Goal: Information Seeking & Learning: Learn about a topic

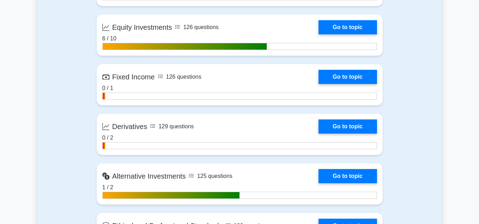
scroll to position [728, 0]
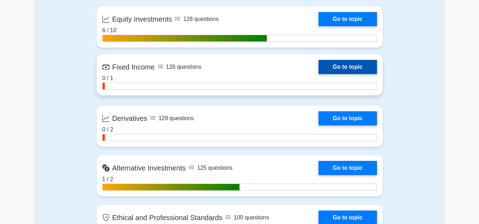
click at [319, 74] on link "Go to topic" at bounding box center [348, 67] width 58 height 14
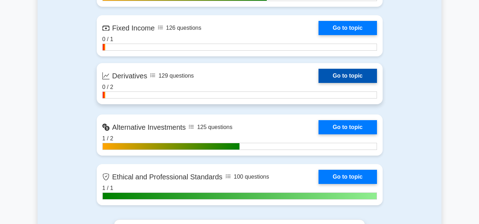
scroll to position [771, 0]
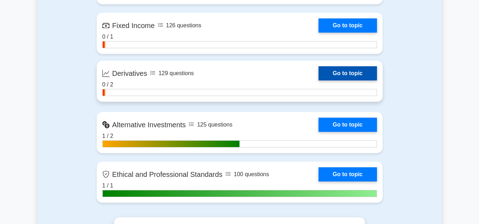
click at [319, 80] on link "Go to topic" at bounding box center [348, 73] width 58 height 14
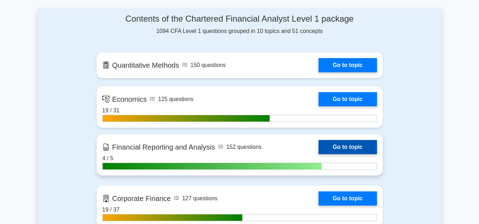
scroll to position [449, 0]
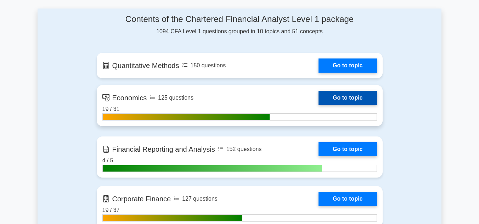
click at [319, 93] on link "Go to topic" at bounding box center [348, 98] width 58 height 14
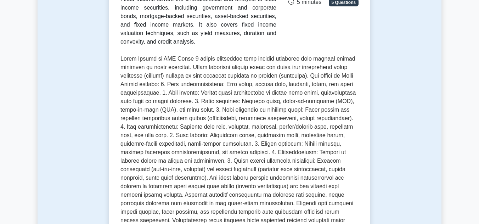
scroll to position [319, 0]
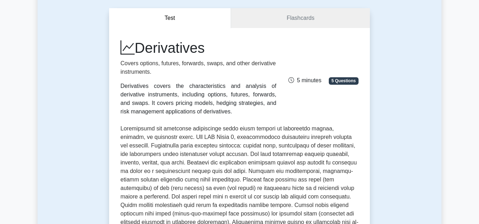
scroll to position [154, 0]
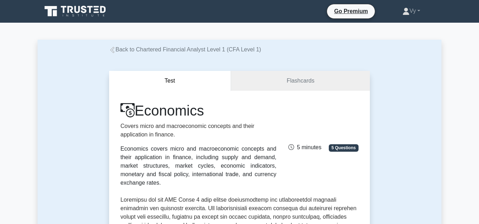
scroll to position [232, 0]
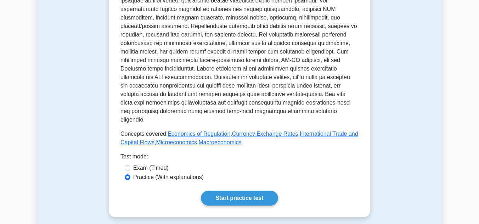
click at [159, 164] on label "Exam (Timed)" at bounding box center [150, 168] width 35 height 9
click at [130, 165] on input "Exam (Timed)" at bounding box center [128, 168] width 6 height 6
radio input "true"
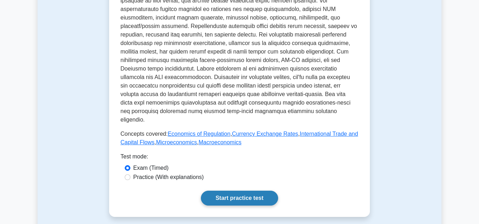
click at [219, 191] on link "Start practice test" at bounding box center [239, 198] width 77 height 15
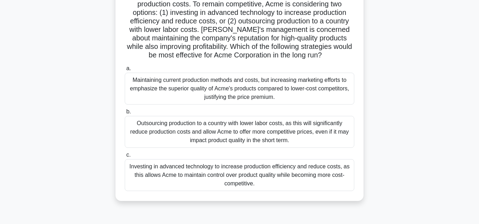
scroll to position [69, 0]
click at [236, 133] on div "Outsourcing production to a country with lower labor costs, as this will signif…" at bounding box center [240, 132] width 230 height 32
click at [125, 114] on input "b. Outsourcing production to a country with lower labor costs, as this will sig…" at bounding box center [125, 111] width 0 height 5
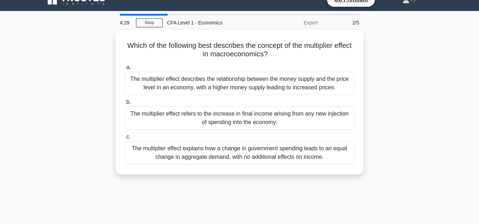
scroll to position [0, 0]
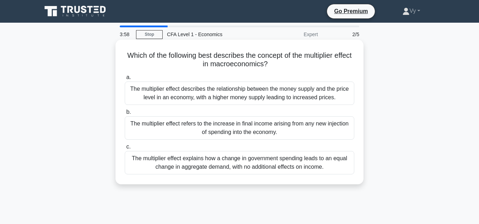
click at [239, 100] on div "The multiplier effect describes the relationship between the money supply and t…" at bounding box center [240, 93] width 230 height 23
click at [125, 80] on input "a. The multiplier effect describes the relationship between the money supply an…" at bounding box center [125, 77] width 0 height 5
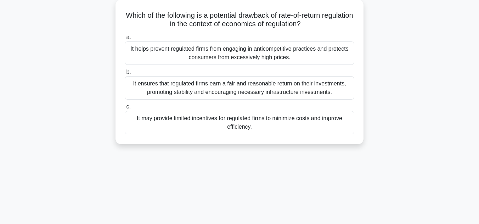
scroll to position [40, 0]
click at [236, 140] on div "Which of the following is a potential drawback of rate-of-return regulation in …" at bounding box center [239, 72] width 243 height 139
click at [247, 93] on div "It ensures that regulated firms earn a fair and reasonable return on their inve…" at bounding box center [240, 88] width 230 height 23
click at [125, 75] on input "b. It ensures that regulated firms earn a fair and reasonable return on their i…" at bounding box center [125, 72] width 0 height 5
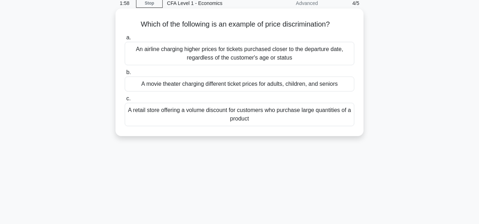
scroll to position [32, 0]
click at [257, 120] on div "A retail store offering a volume discount for customers who purchase large quan…" at bounding box center [240, 113] width 230 height 23
click at [125, 100] on input "c. A retail store offering a volume discount for customers who purchase large q…" at bounding box center [125, 98] width 0 height 5
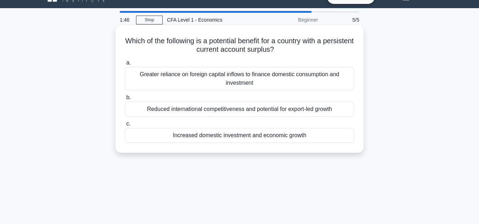
scroll to position [0, 0]
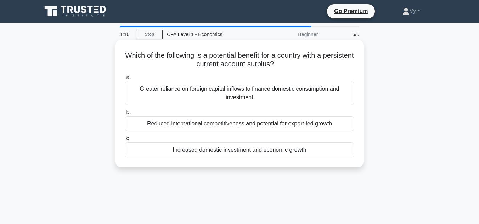
click at [255, 122] on div "Reduced international competitiveness and potential for export-led growth" at bounding box center [240, 123] width 230 height 15
click at [125, 115] on input "b. Reduced international competitiveness and potential for export-led growth" at bounding box center [125, 112] width 0 height 5
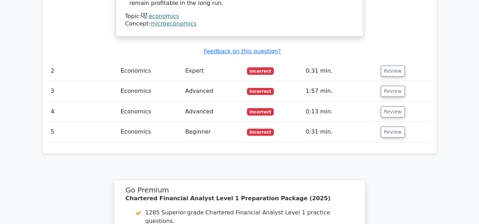
scroll to position [935, 0]
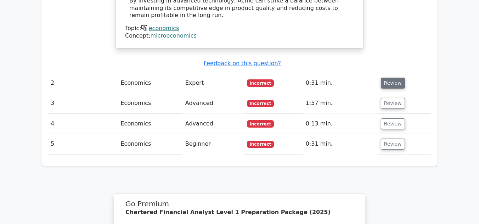
click at [382, 78] on button "Review" at bounding box center [393, 83] width 24 height 11
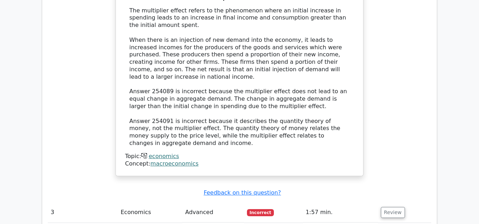
scroll to position [1195, 0]
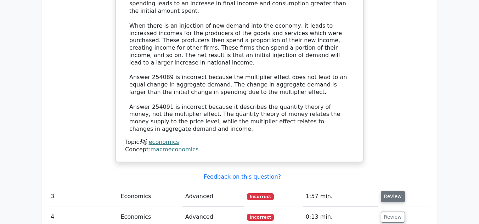
click at [395, 191] on button "Review" at bounding box center [393, 196] width 24 height 11
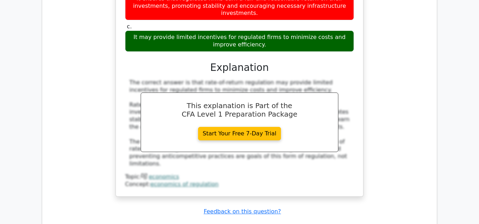
scroll to position [1481, 0]
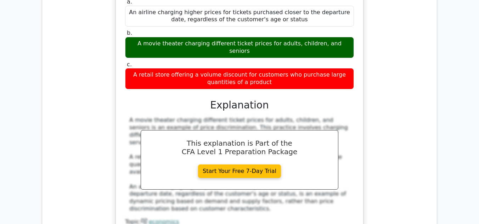
scroll to position [1756, 0]
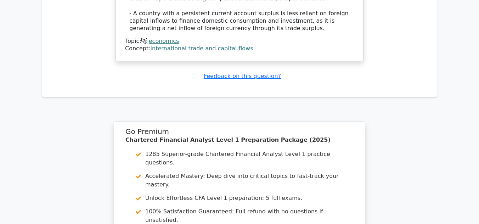
scroll to position [2419, 0]
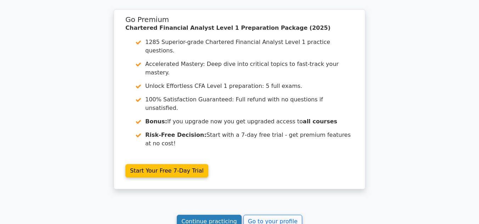
click at [219, 215] on link "Continue practicing" at bounding box center [209, 221] width 65 height 13
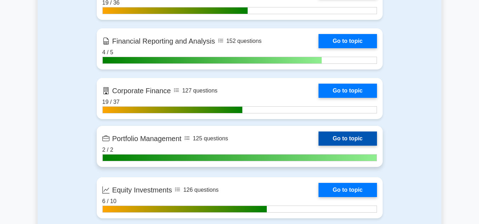
scroll to position [560, 0]
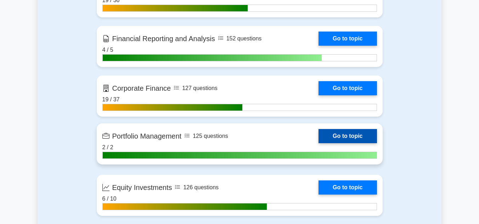
click at [319, 137] on link "Go to topic" at bounding box center [348, 136] width 58 height 14
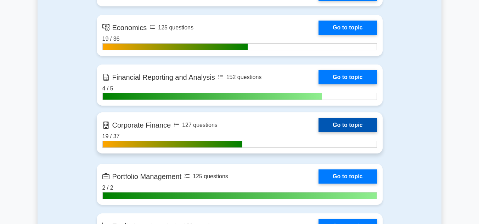
scroll to position [522, 0]
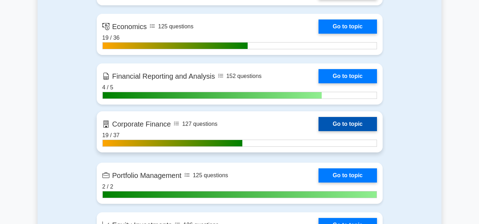
click at [319, 121] on link "Go to topic" at bounding box center [348, 124] width 58 height 14
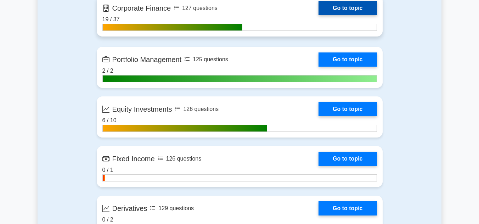
scroll to position [698, 0]
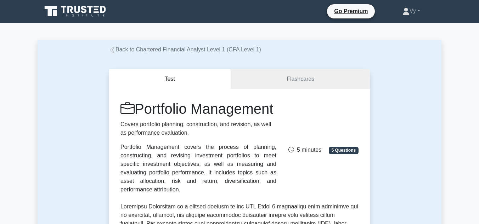
scroll to position [201, 0]
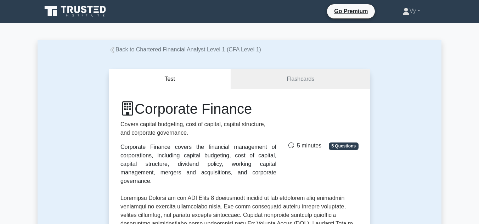
scroll to position [316, 0]
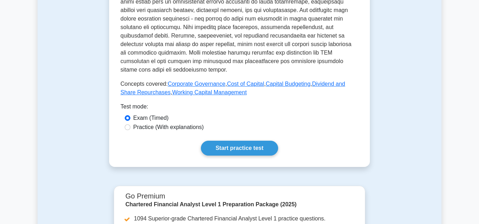
click at [174, 123] on label "Practice (With explanations)" at bounding box center [168, 127] width 71 height 9
click at [130, 124] on input "Practice (With explanations)" at bounding box center [128, 127] width 6 height 6
radio input "true"
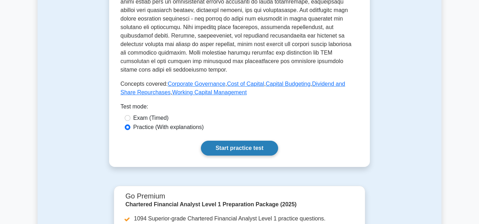
click at [244, 141] on link "Start practice test" at bounding box center [239, 148] width 77 height 15
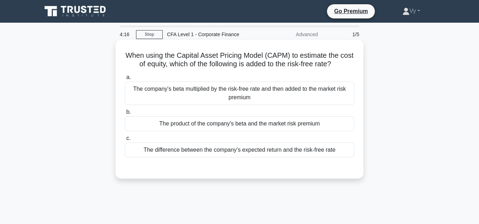
click at [227, 99] on div "The company's beta multiplied by the risk-free rate and then added to the marke…" at bounding box center [240, 93] width 230 height 23
click at [125, 80] on input "a. The company's beta multiplied by the risk-free rate and then added to the ma…" at bounding box center [125, 77] width 0 height 5
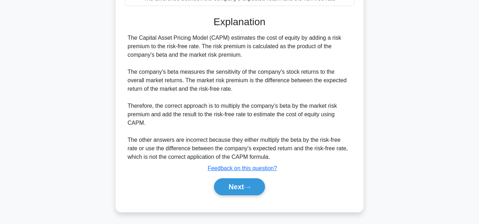
scroll to position [154, 0]
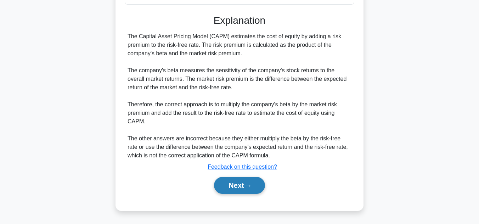
click at [225, 187] on button "Next" at bounding box center [239, 185] width 51 height 17
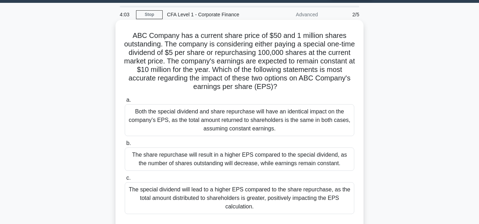
scroll to position [0, 0]
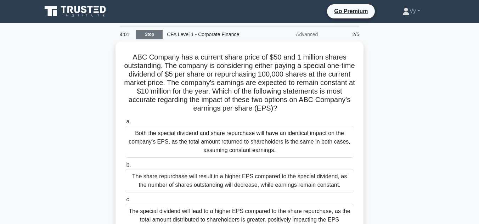
click at [155, 35] on link "Stop" at bounding box center [149, 34] width 27 height 9
